Goal: Information Seeking & Learning: Learn about a topic

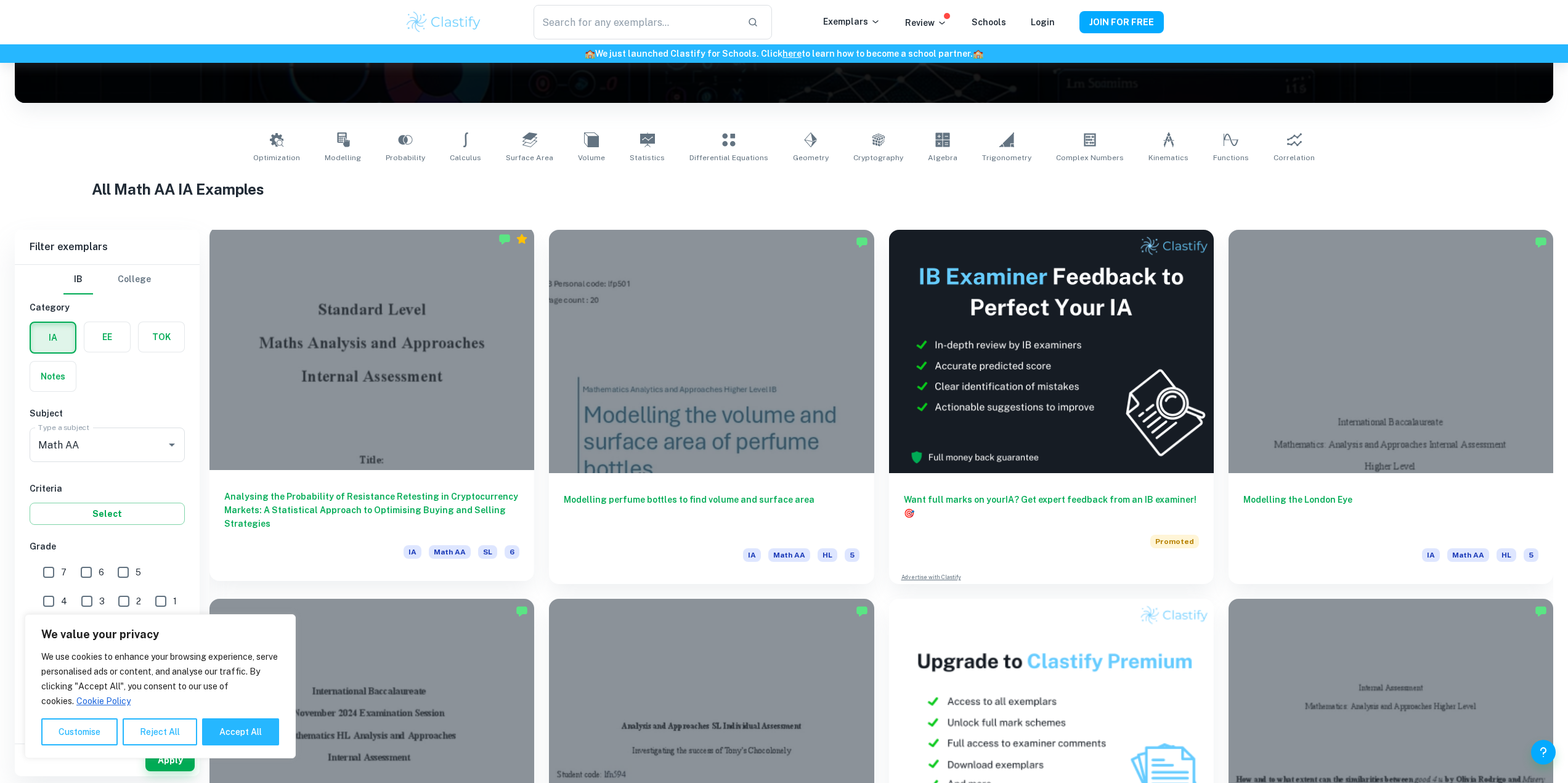
scroll to position [185, 0]
click at [327, 375] on div at bounding box center [371, 349] width 325 height 243
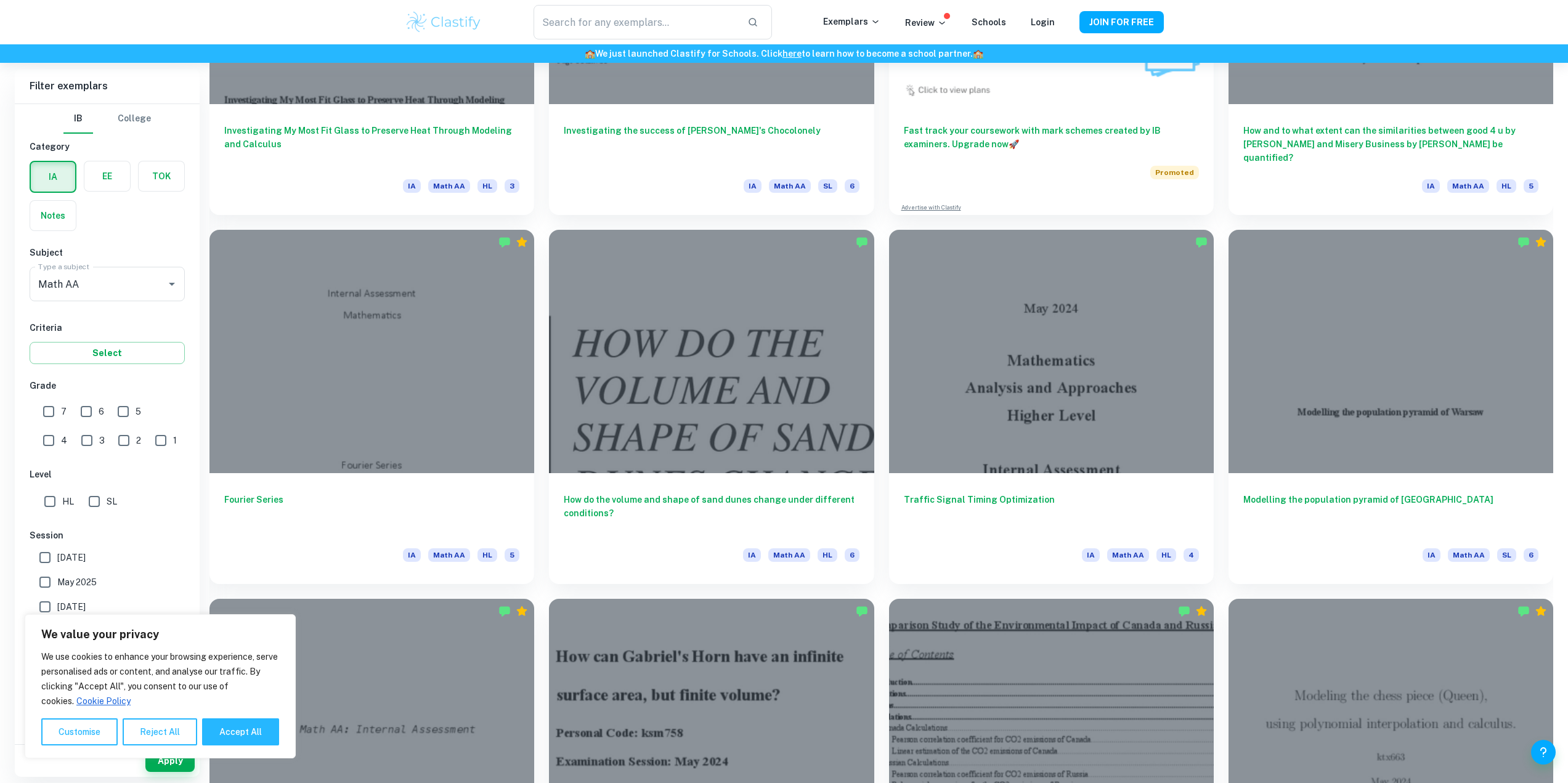
scroll to position [1355, 0]
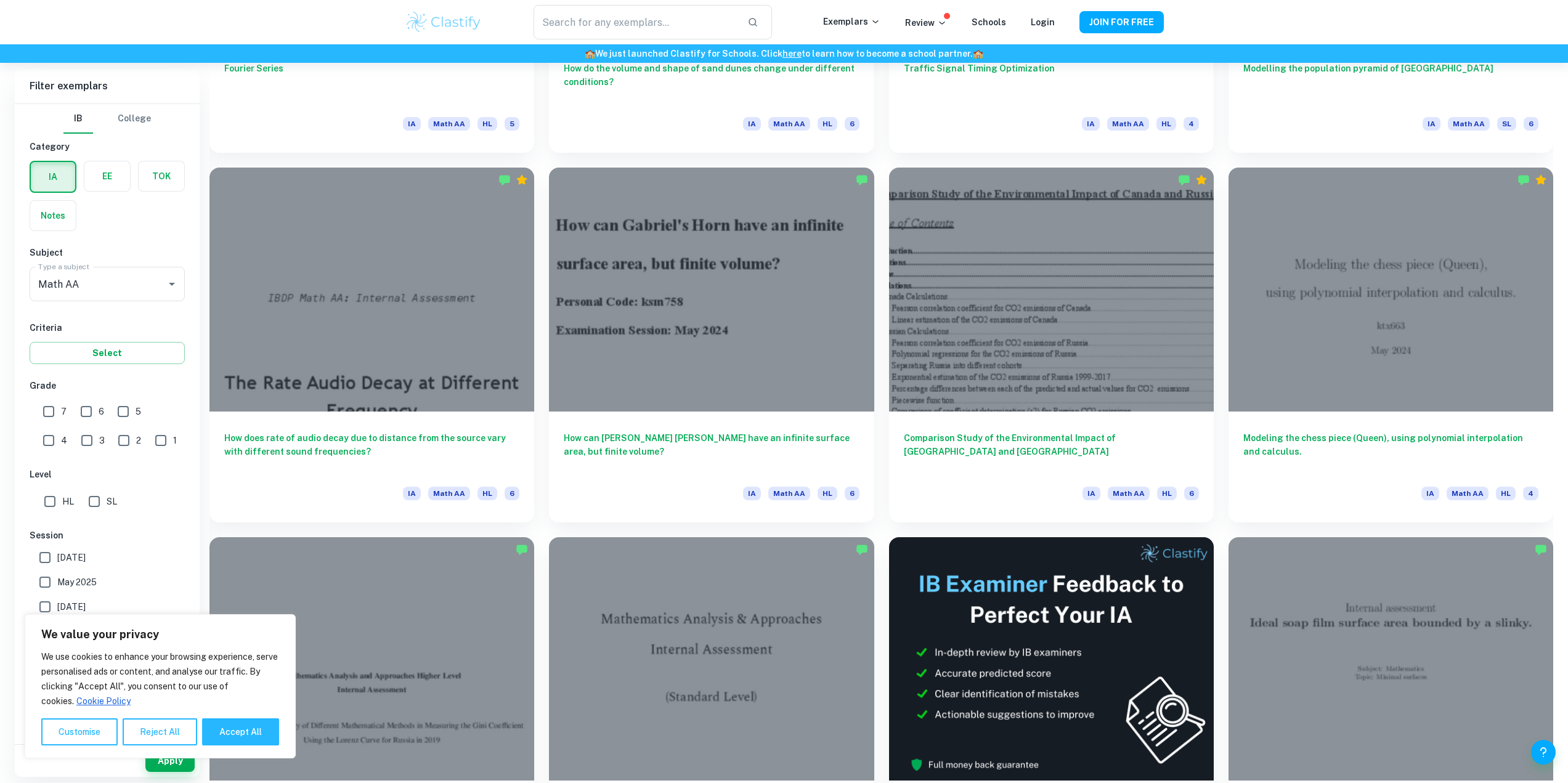
drag, startPoint x: 752, startPoint y: 531, endPoint x: 742, endPoint y: 526, distance: 11.2
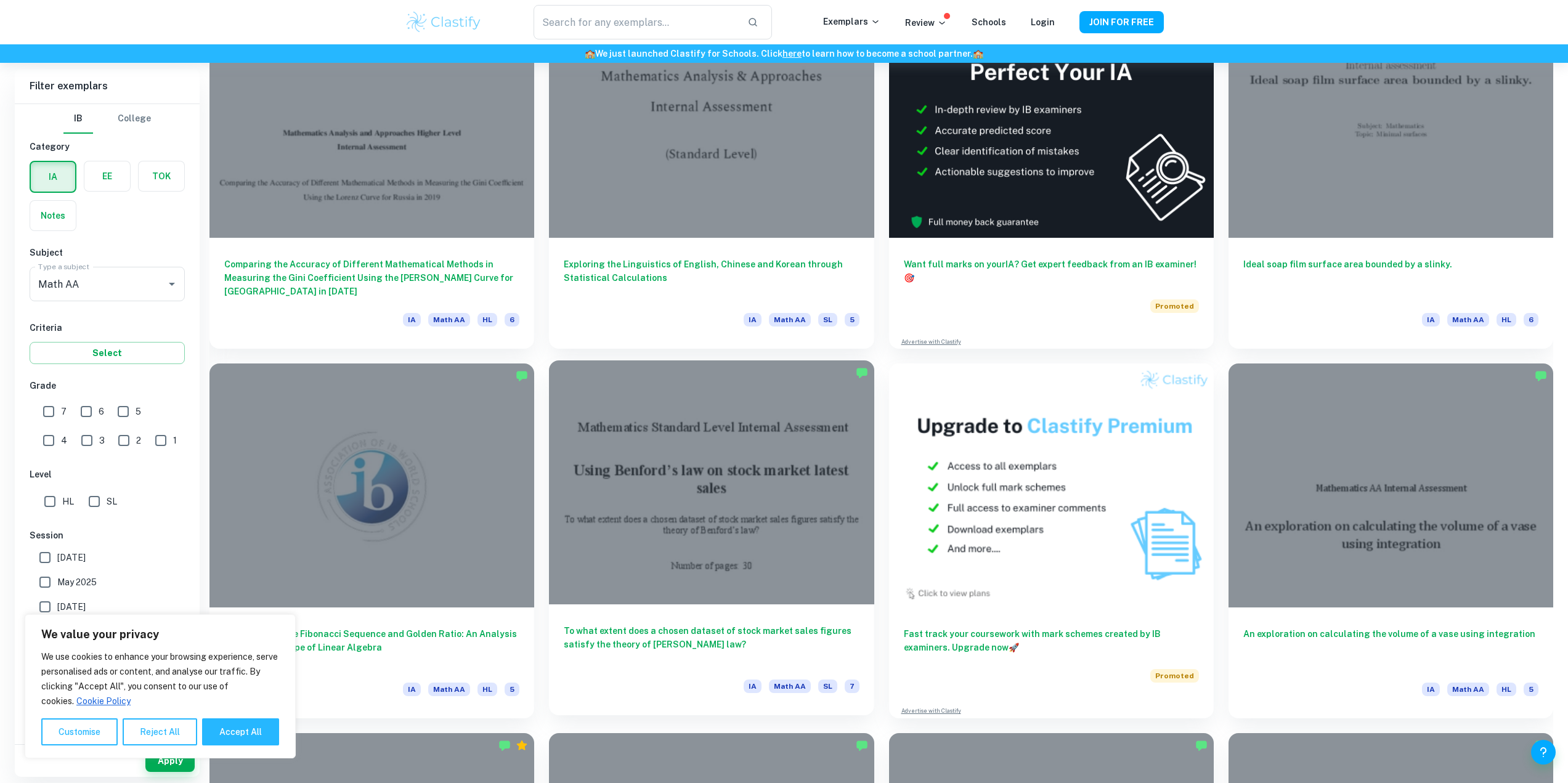
scroll to position [1909, 0]
